Goal: Task Accomplishment & Management: Use online tool/utility

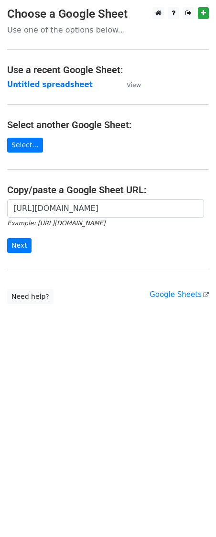
scroll to position [0, 214]
click at [37, 209] on input "https://docs.google.com/spreadsheets/d/1mZN8LmmG-6tPskuHxfzkI9iGdBxbKHuu1WPoW6q…" at bounding box center [105, 208] width 197 height 18
type input "https://docs.google.com/spreadsheets/d/1mZN8LmmG-6tPskuHxfzkI9iGdBxbKHuu1WPoW6q…"
click at [23, 248] on input "Next" at bounding box center [19, 245] width 24 height 15
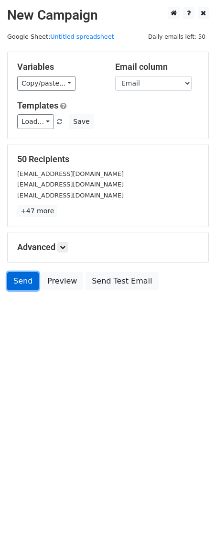
click at [22, 278] on link "Send" at bounding box center [23, 281] width 32 height 18
click at [22, 285] on link "Send" at bounding box center [23, 281] width 32 height 18
